Goal: Task Accomplishment & Management: Manage account settings

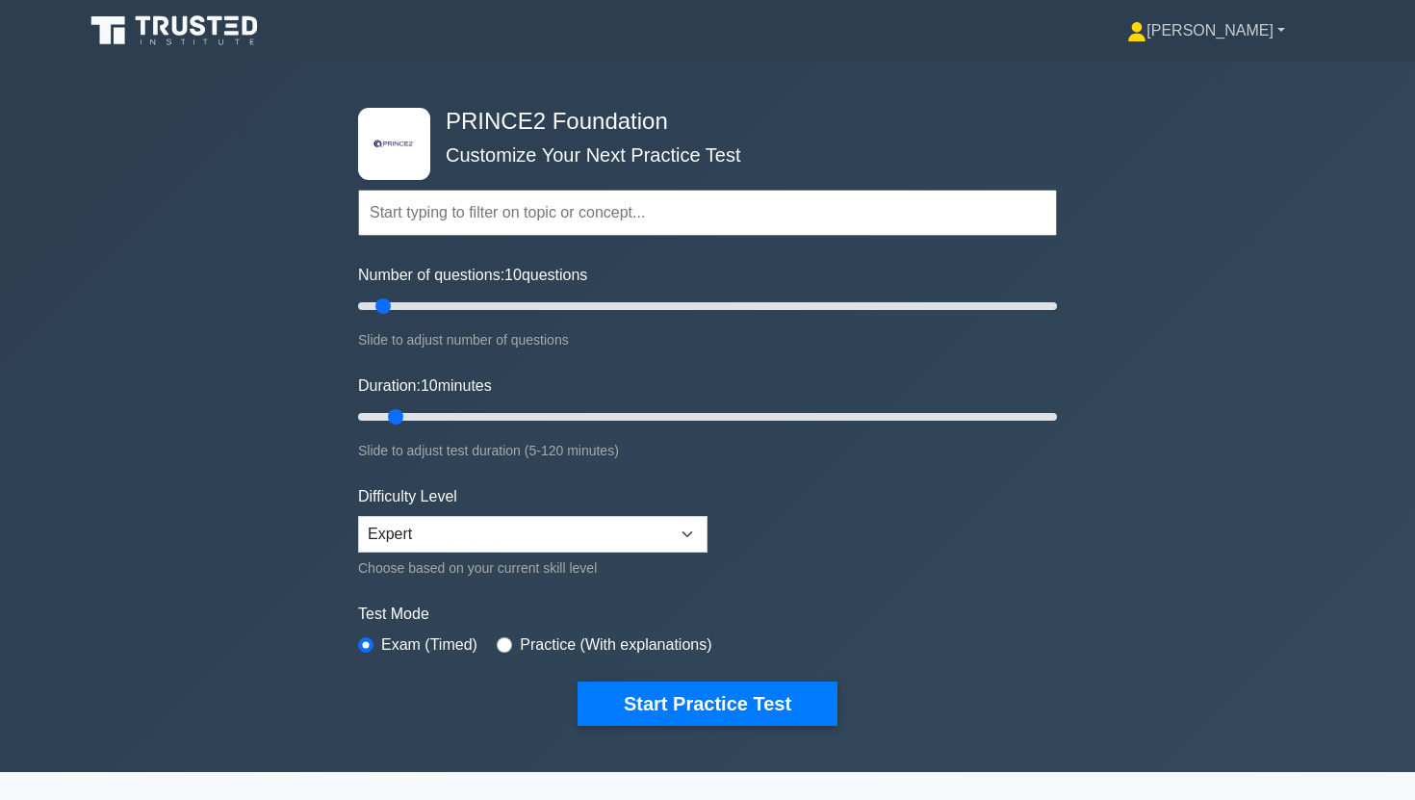
click at [1282, 32] on link "[PERSON_NAME]" at bounding box center [1206, 31] width 250 height 39
click at [1208, 108] on link "Settings" at bounding box center [1158, 106] width 152 height 31
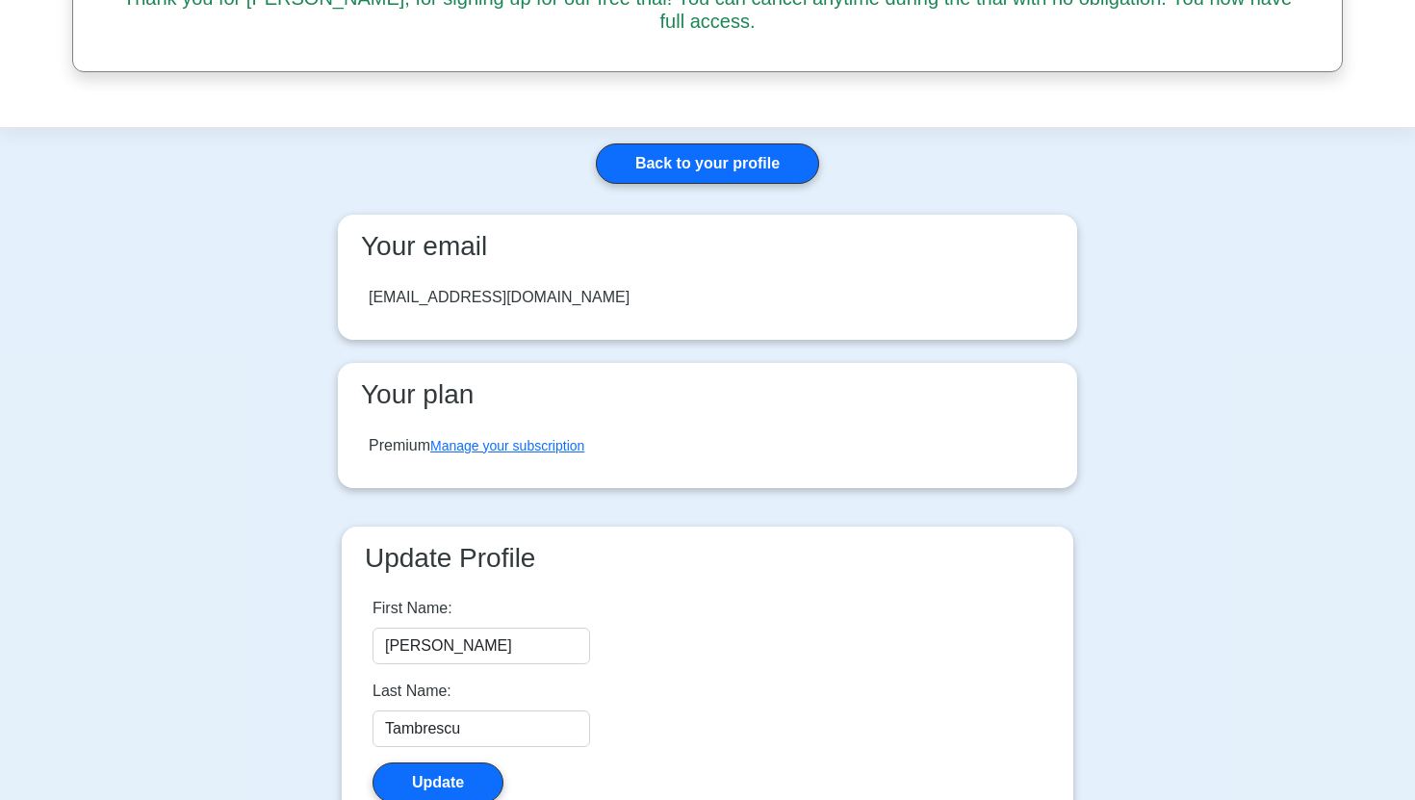
scroll to position [142, 0]
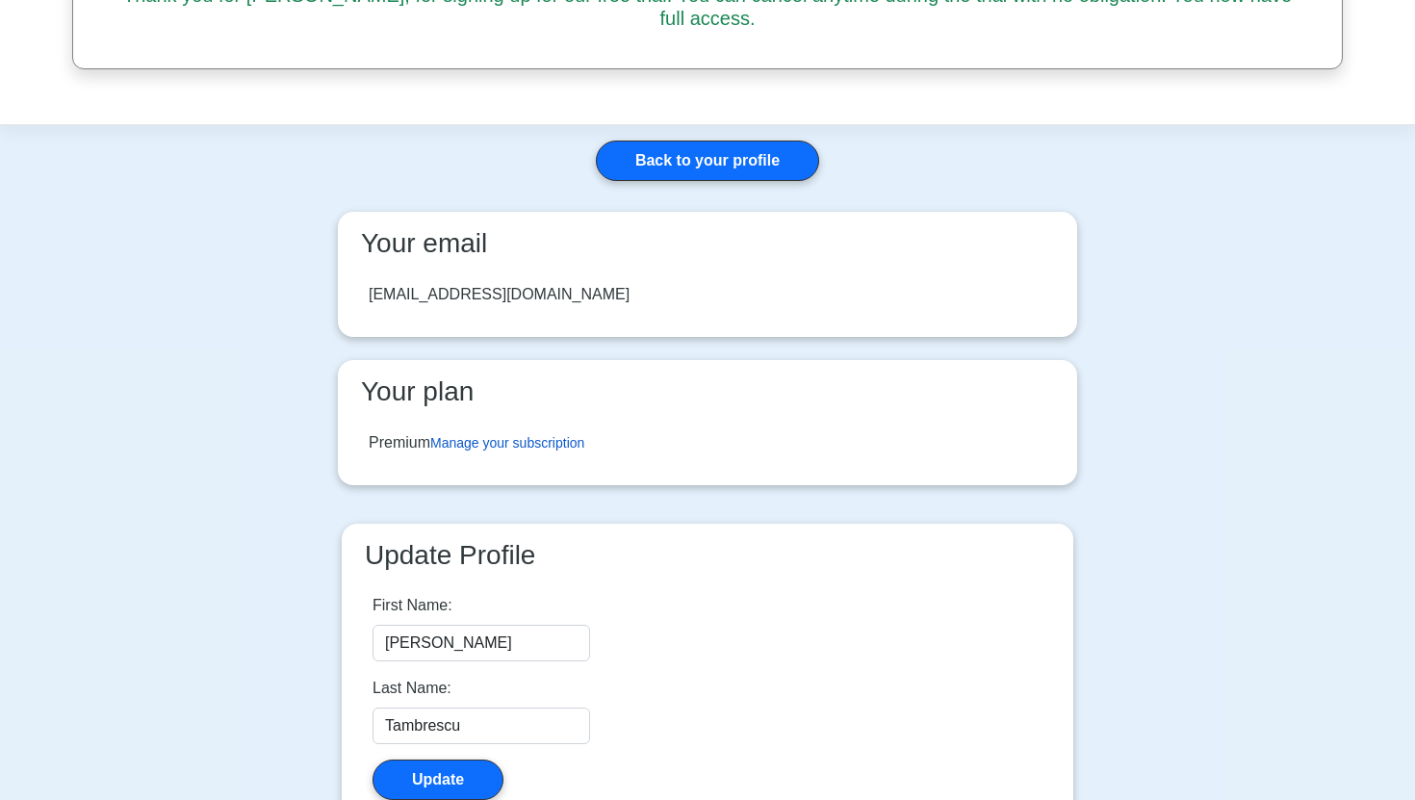
click at [525, 435] on link "Manage your subscription" at bounding box center [507, 442] width 154 height 15
